Goal: Task Accomplishment & Management: Use online tool/utility

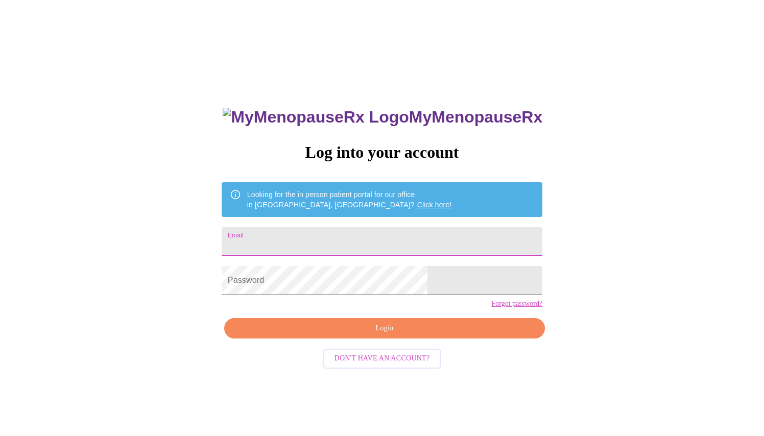
type input "[EMAIL_ADDRESS][DOMAIN_NAME]"
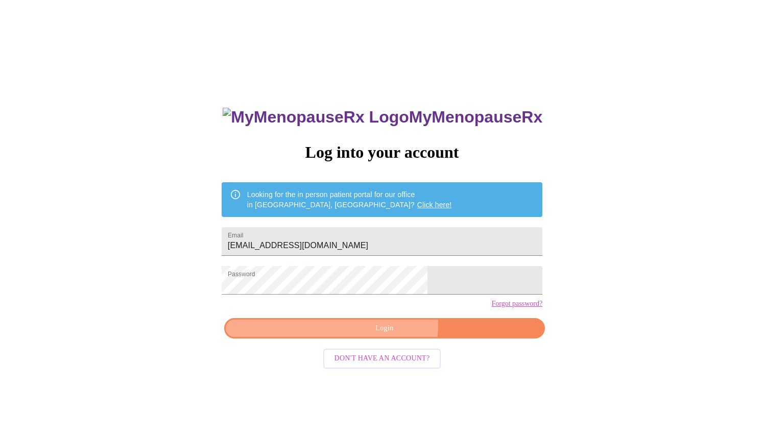
click at [389, 335] on span "Login" at bounding box center [384, 328] width 297 height 13
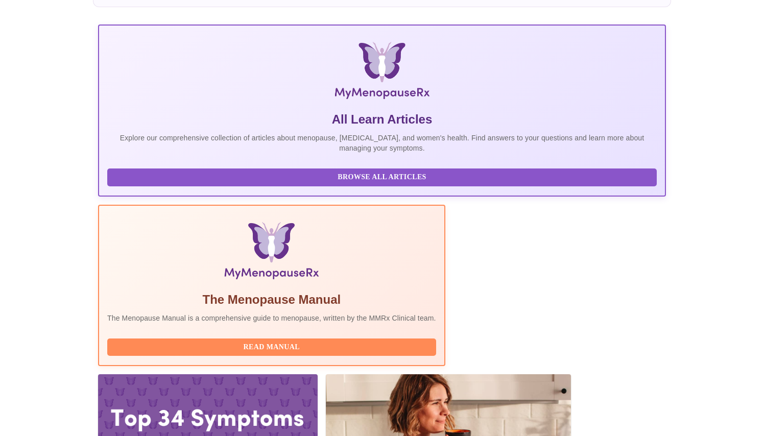
scroll to position [174, 0]
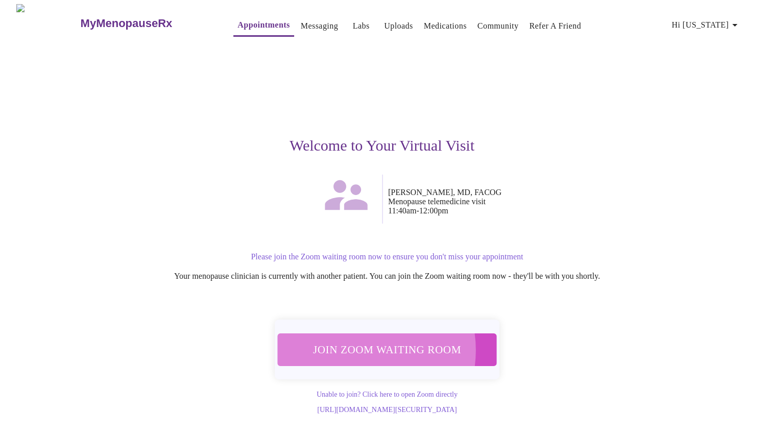
click at [358, 345] on span "Join Zoom Waiting Room" at bounding box center [386, 349] width 199 height 19
